Goal: Transaction & Acquisition: Purchase product/service

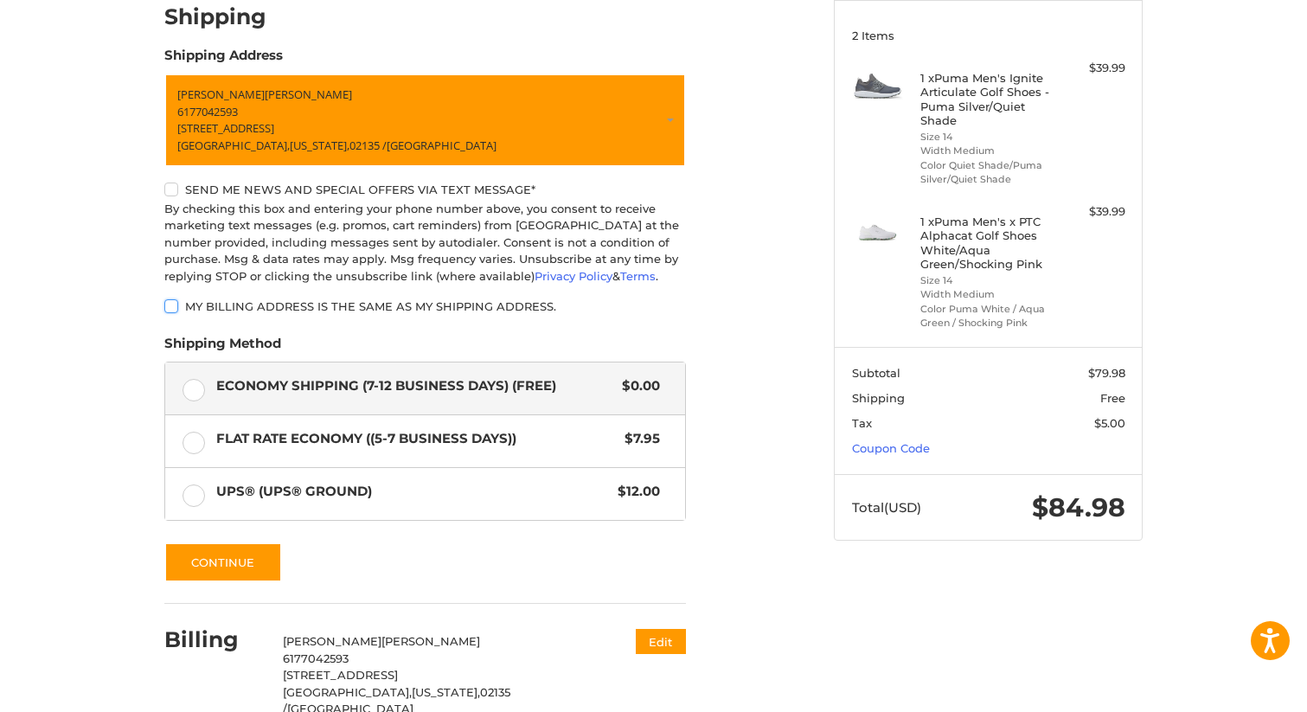
scroll to position [226, 0]
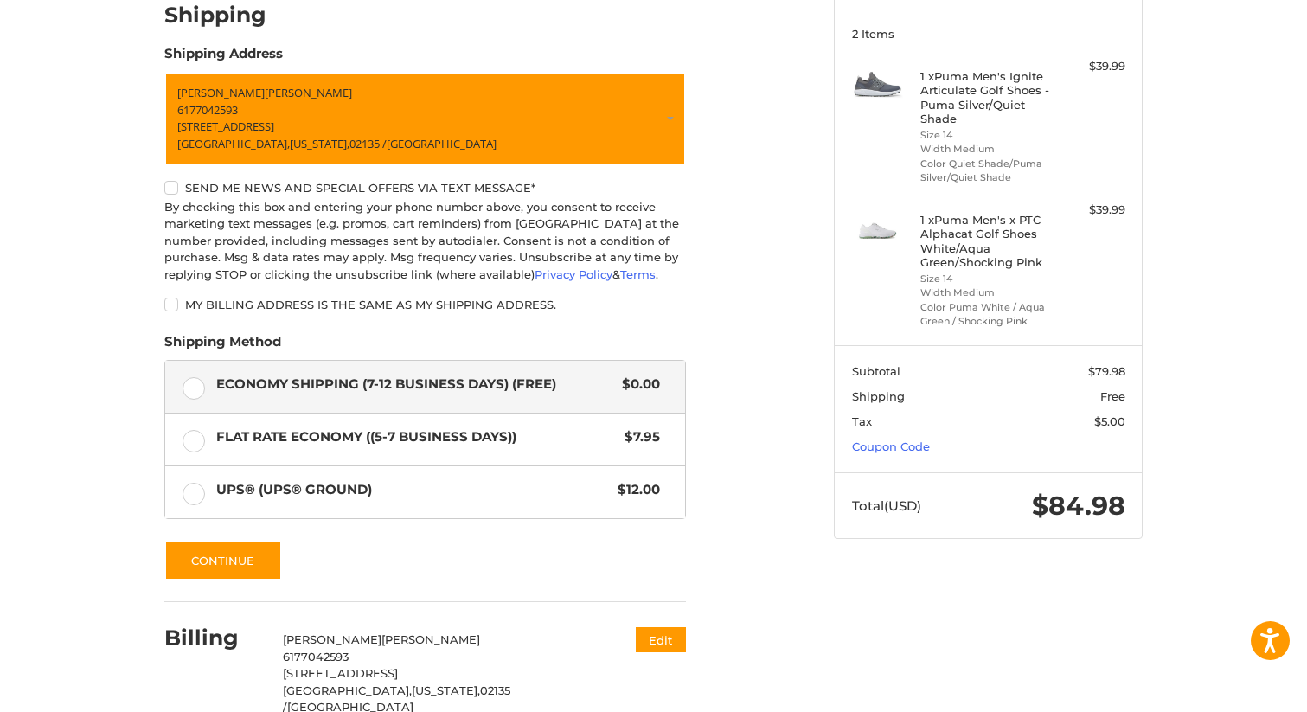
click at [901, 455] on section "Subtotal $79.98 Shipping Free Tax $5.00 Coupon Code" at bounding box center [988, 408] width 307 height 127
click at [895, 449] on link "Coupon Code" at bounding box center [891, 446] width 78 height 14
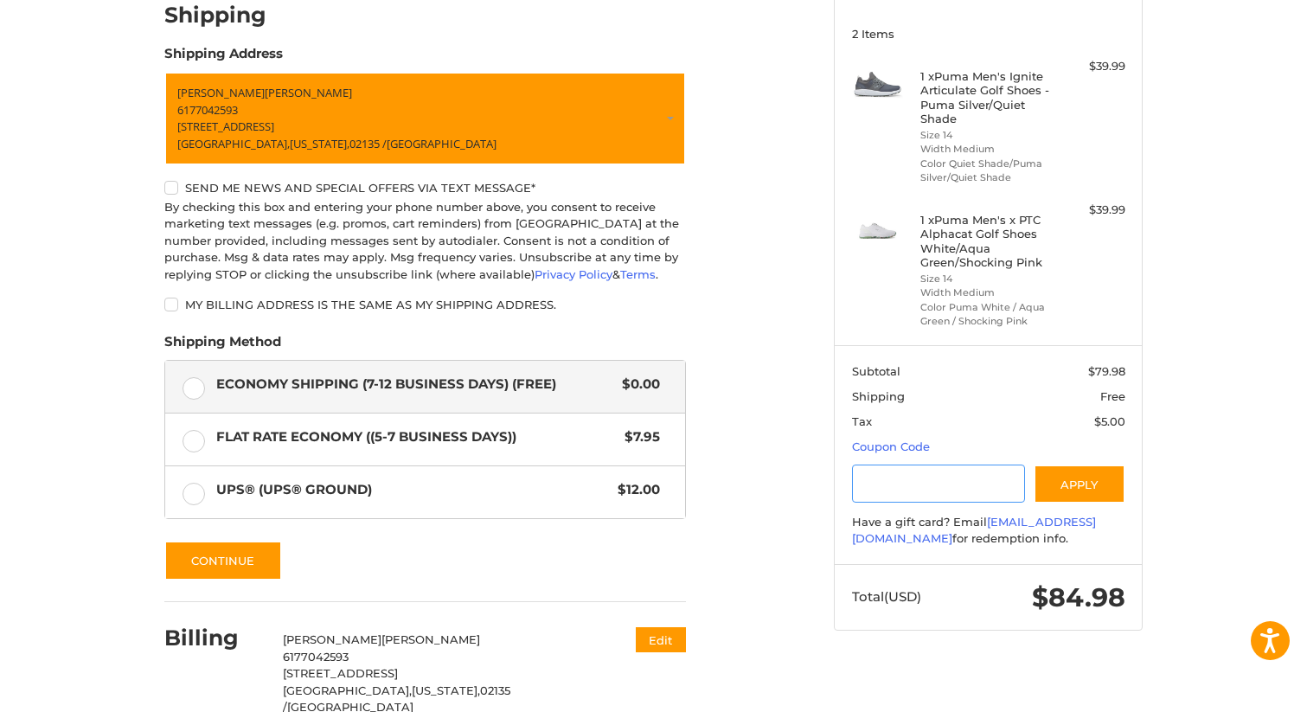
click at [893, 491] on input "Gift Certificate or Coupon Code" at bounding box center [939, 483] width 174 height 39
type input "********"
click at [1092, 481] on button "Apply" at bounding box center [1079, 483] width 92 height 39
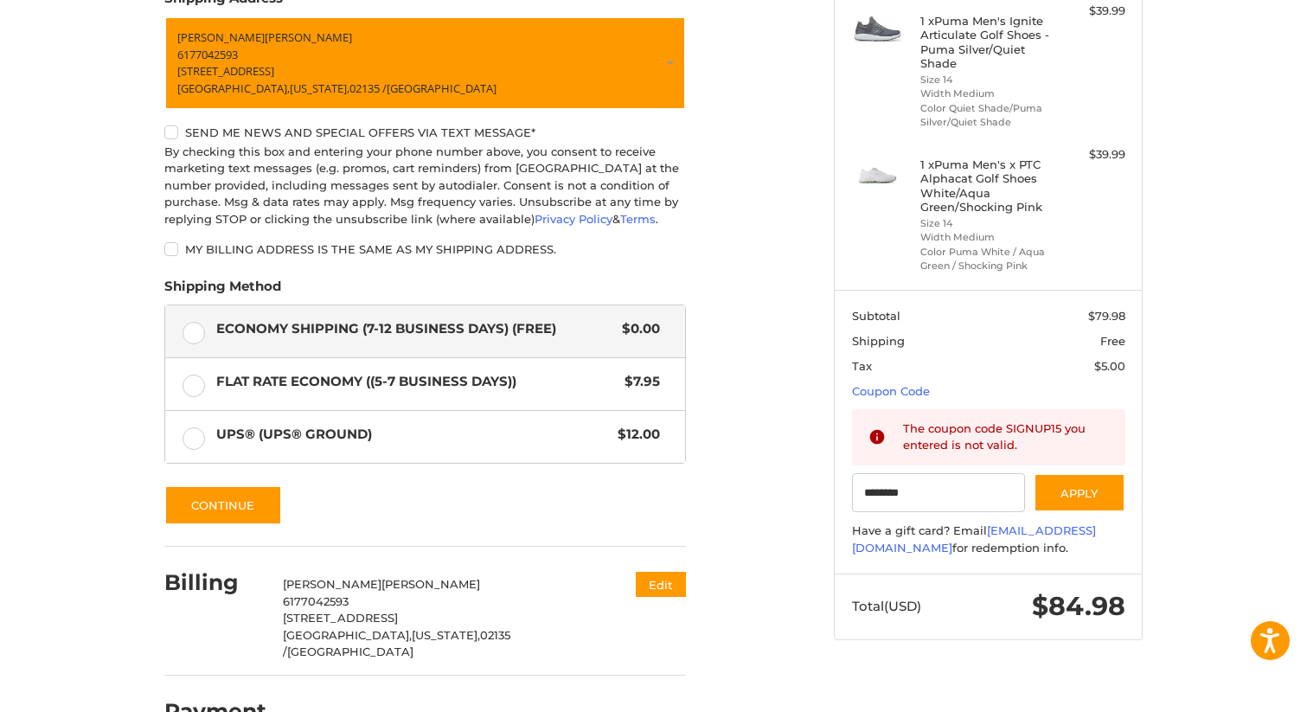
scroll to position [312, 0]
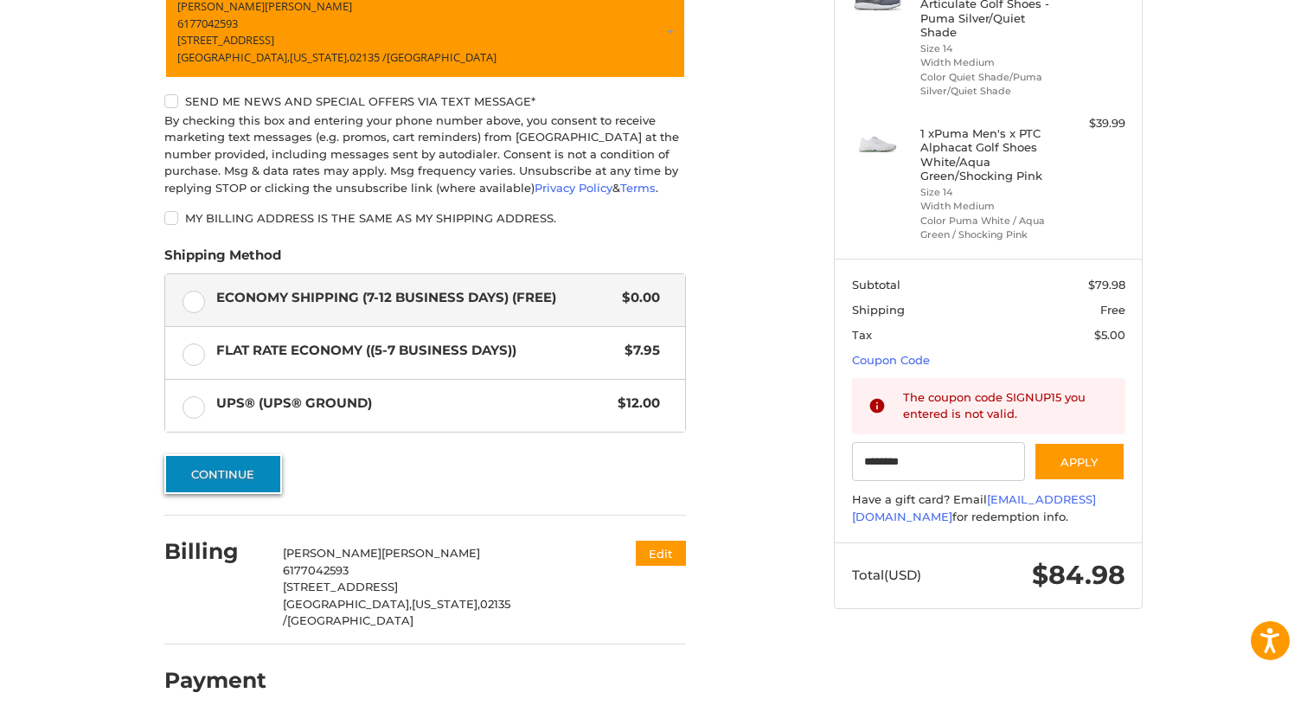
click at [233, 480] on button "Continue" at bounding box center [223, 474] width 118 height 40
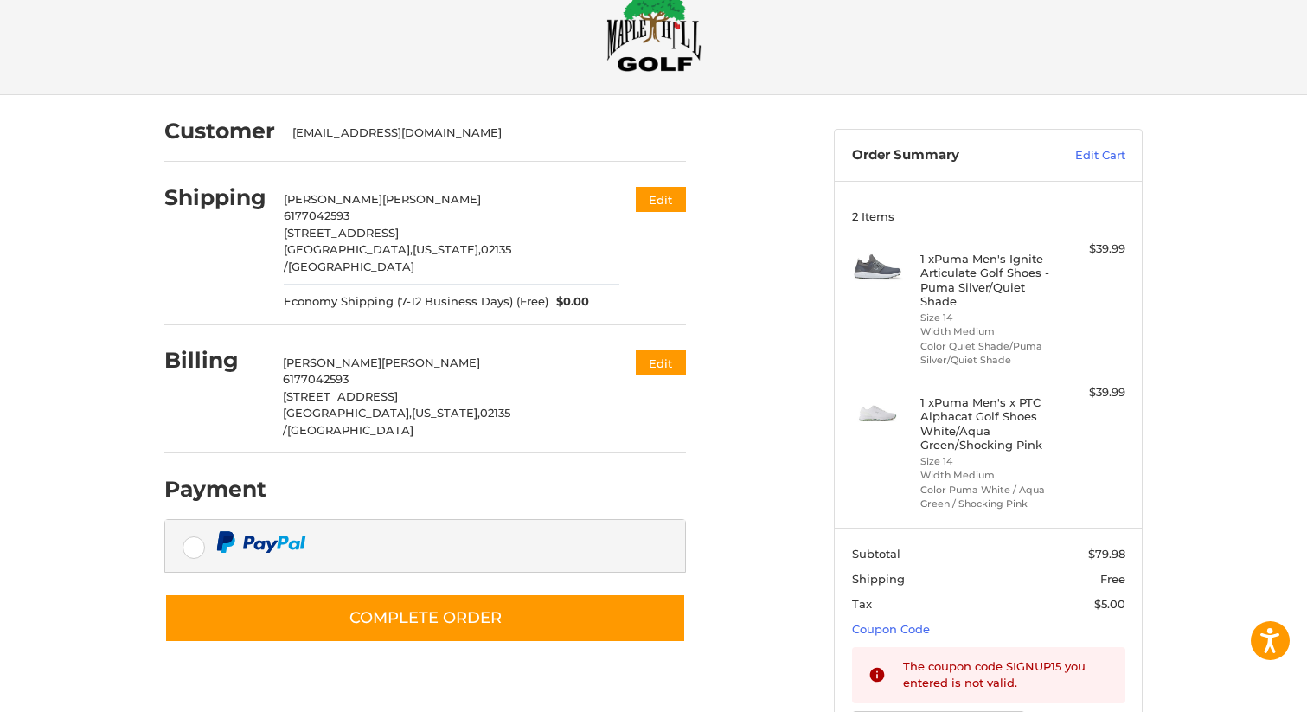
scroll to position [48, 0]
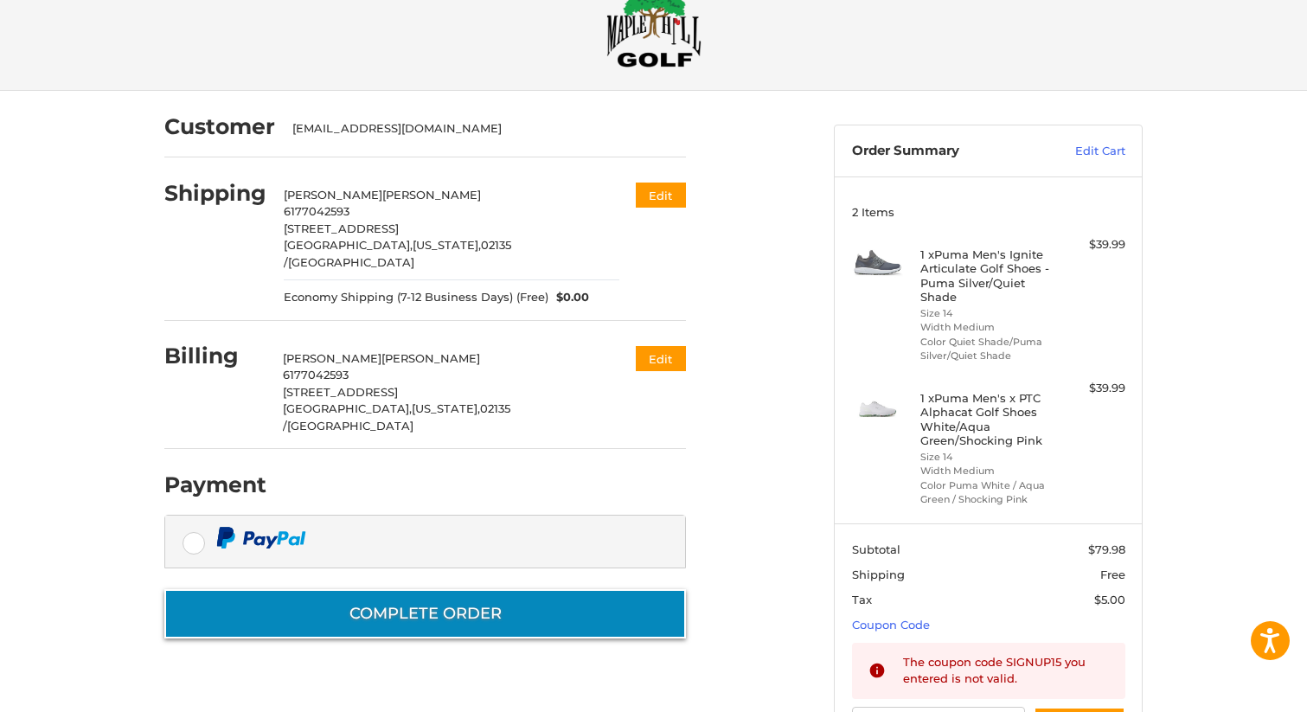
click at [393, 589] on button "Complete order" at bounding box center [424, 613] width 521 height 49
